Goal: Transaction & Acquisition: Purchase product/service

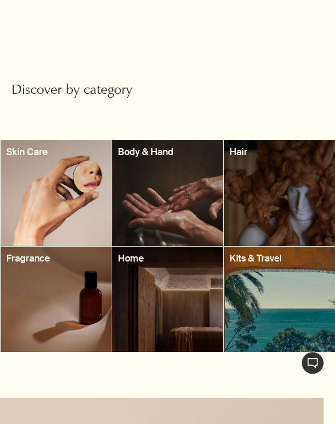
scroll to position [989, 0]
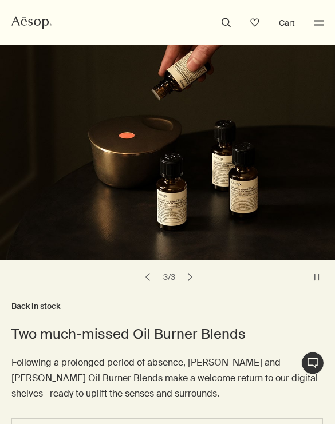
click at [315, 16] on button "Menu" at bounding box center [318, 22] width 15 height 15
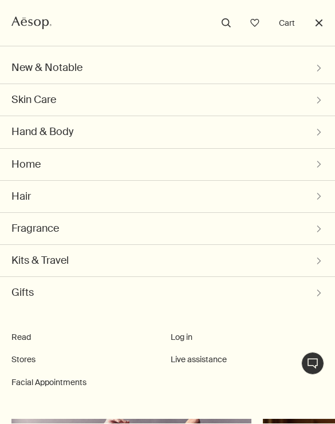
scroll to position [0, 0]
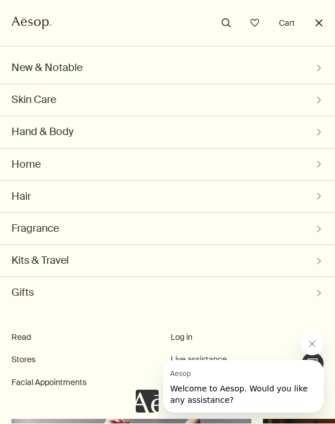
click at [307, 252] on button "Kits & Travel chevron" at bounding box center [167, 260] width 312 height 31
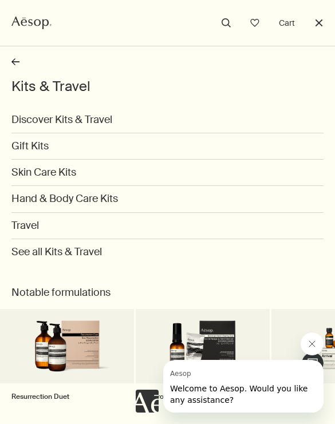
click at [18, 37] on ul "Aesop search Open cabinet Cart Close" at bounding box center [167, 23] width 335 height 46
click at [21, 63] on button "rightArrow" at bounding box center [167, 64] width 312 height 25
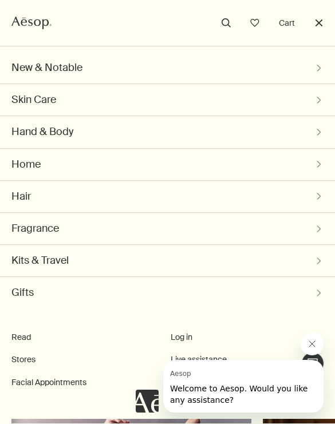
click at [89, 134] on button "Hand & Body chevron" at bounding box center [167, 131] width 312 height 31
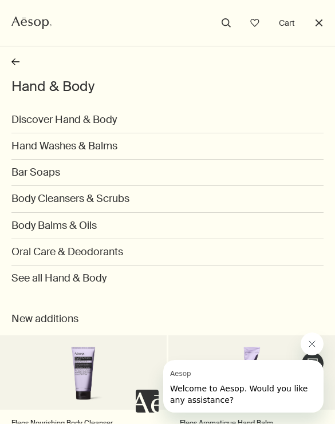
click at [126, 197] on link "Body Cleansers & Scrubs" at bounding box center [167, 199] width 312 height 26
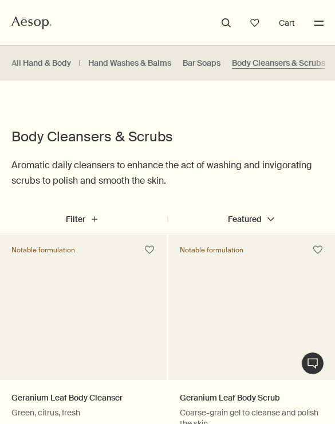
select select "LF970600"
select select "B500BT21S"
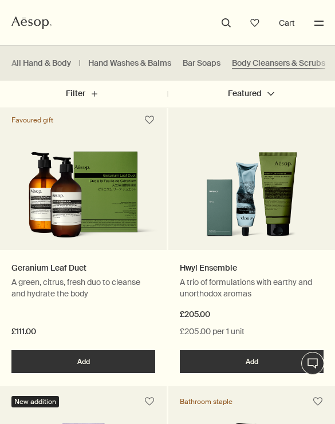
click at [125, 67] on link "Hand Washes & Balms" at bounding box center [129, 63] width 83 height 11
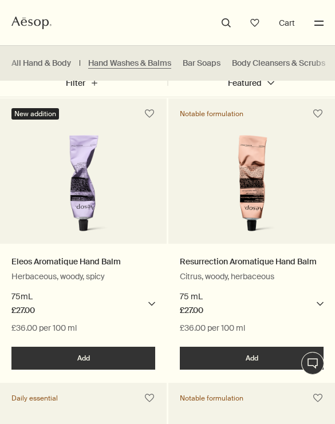
scroll to position [108, 0]
